Goal: Task Accomplishment & Management: Use online tool/utility

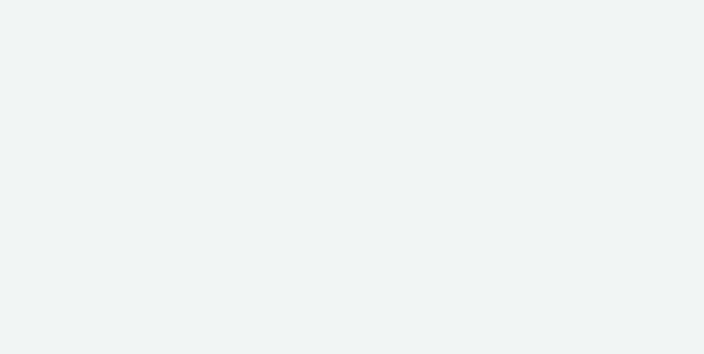
select select "11a7df10-284f-415c-b52a-427acf4c31ae"
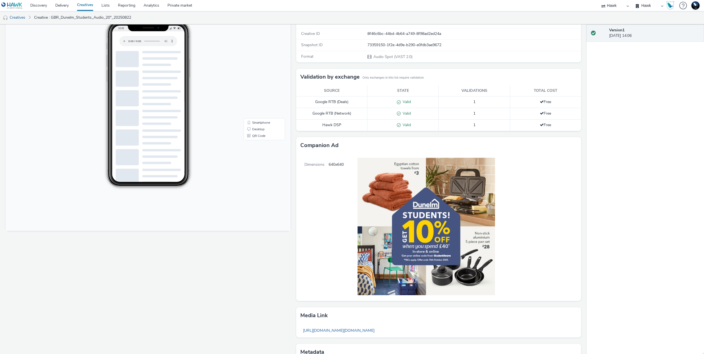
scroll to position [100, 0]
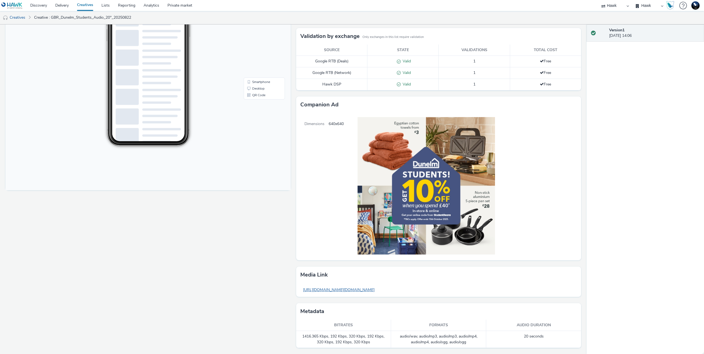
click at [359, 292] on link "[URL][DOMAIN_NAME][DOMAIN_NAME]" at bounding box center [338, 290] width 77 height 11
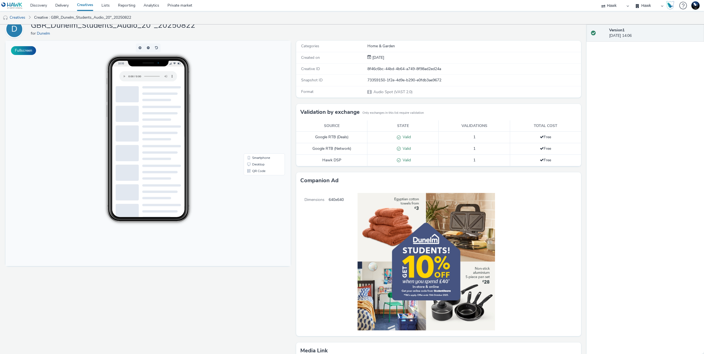
scroll to position [0, 0]
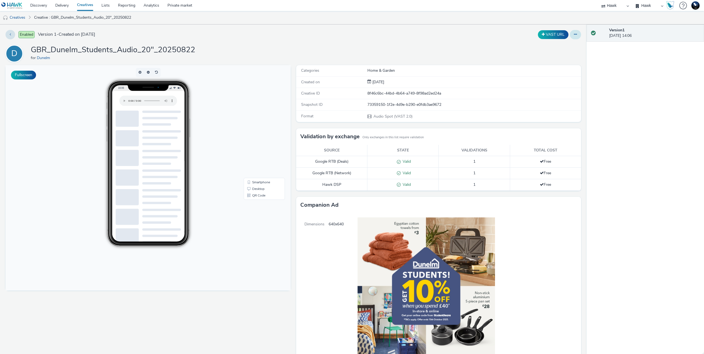
click at [570, 35] on button at bounding box center [575, 34] width 11 height 9
click at [560, 45] on link "Edit" at bounding box center [560, 45] width 41 height 11
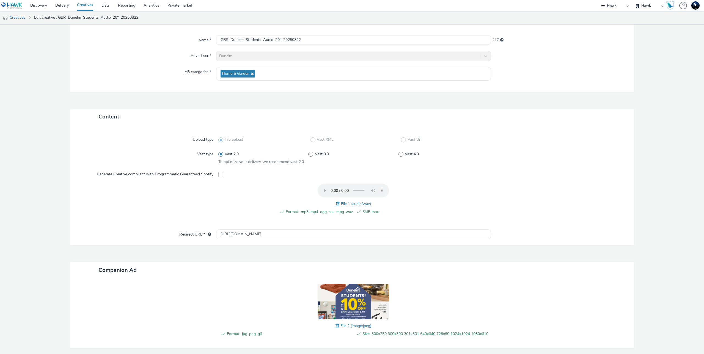
scroll to position [76, 0]
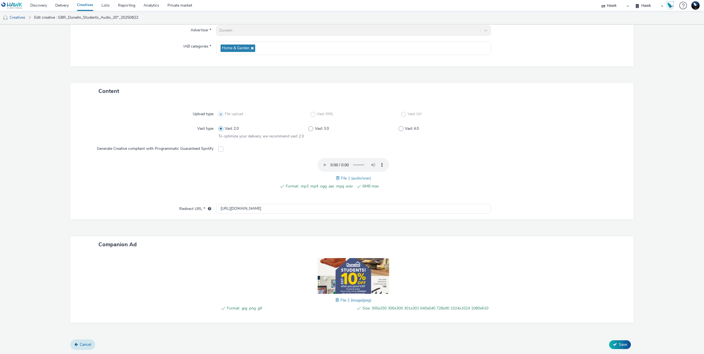
click at [91, 345] on link "Cancel" at bounding box center [82, 345] width 25 height 10
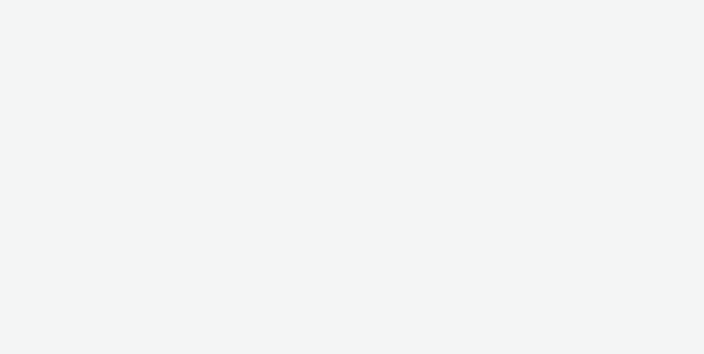
select select "11a7df10-284f-415c-b52a-427acf4c31ae"
